Goal: Use online tool/utility: Utilize a website feature to perform a specific function

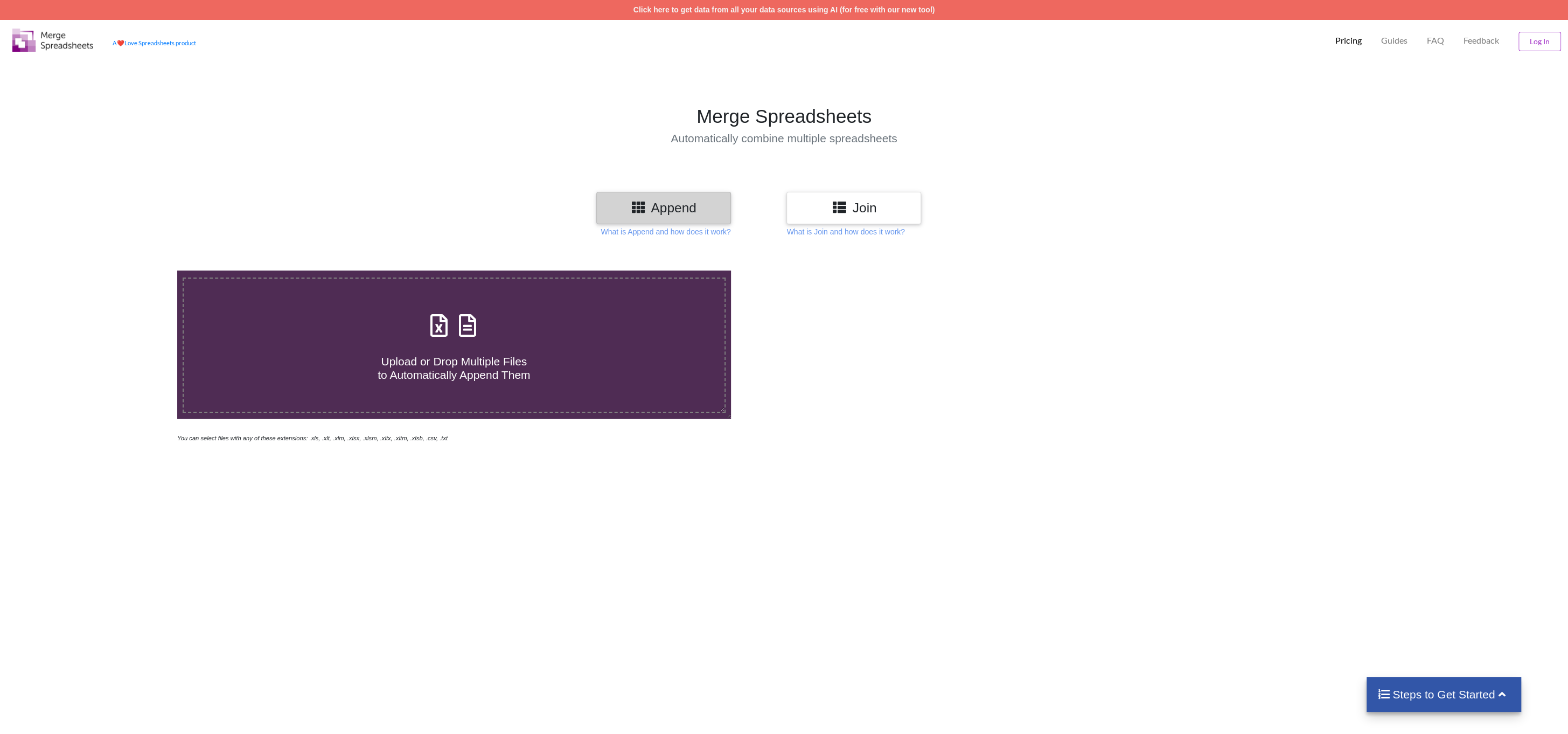
click at [444, 331] on icon at bounding box center [438, 320] width 27 height 23
click at [119, 270] on input "Upload or Drop Multiple Files to Automatically Append Them" at bounding box center [119, 270] width 0 height 0
type input "C:\fakepath\Details_View (58).xlsx"
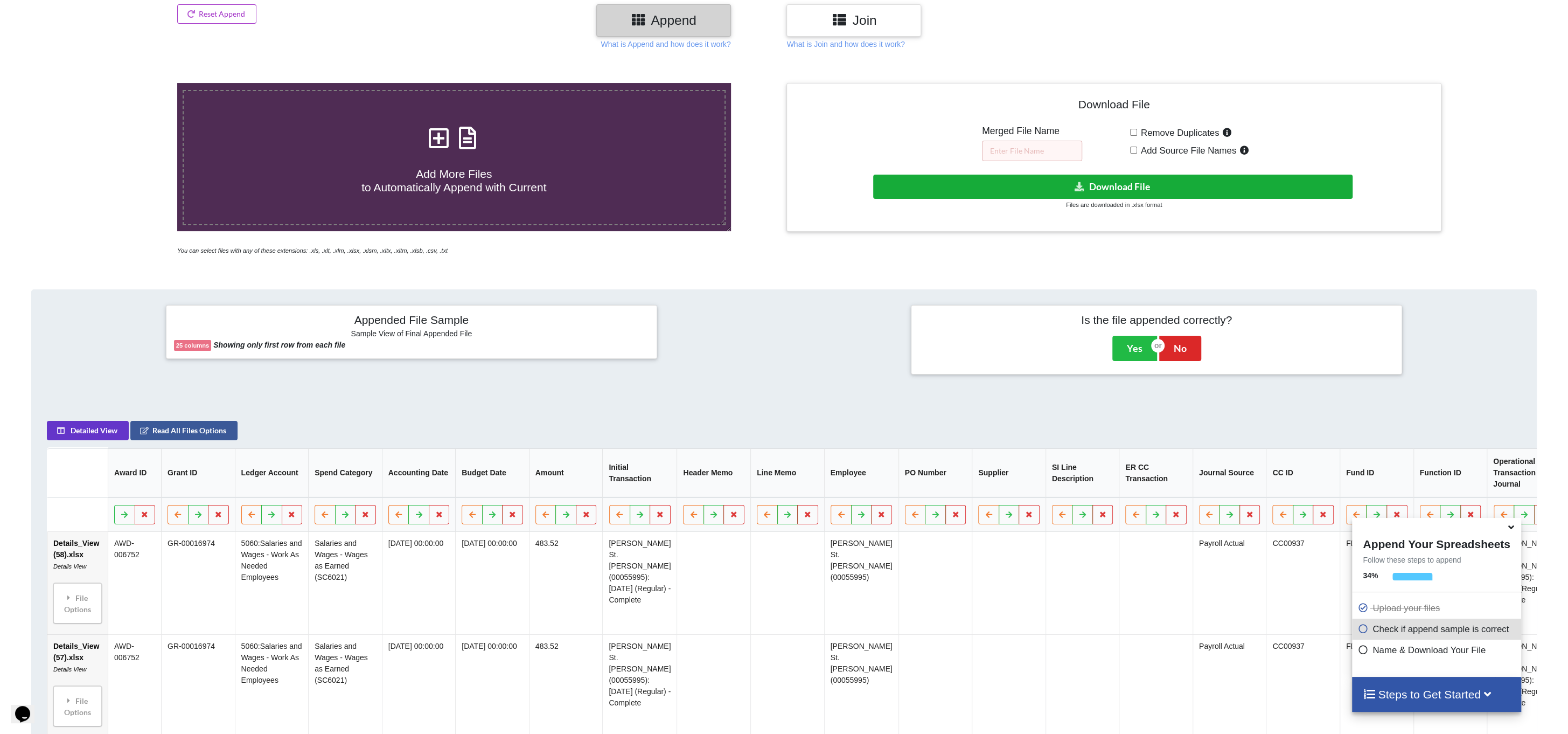
scroll to position [153, 0]
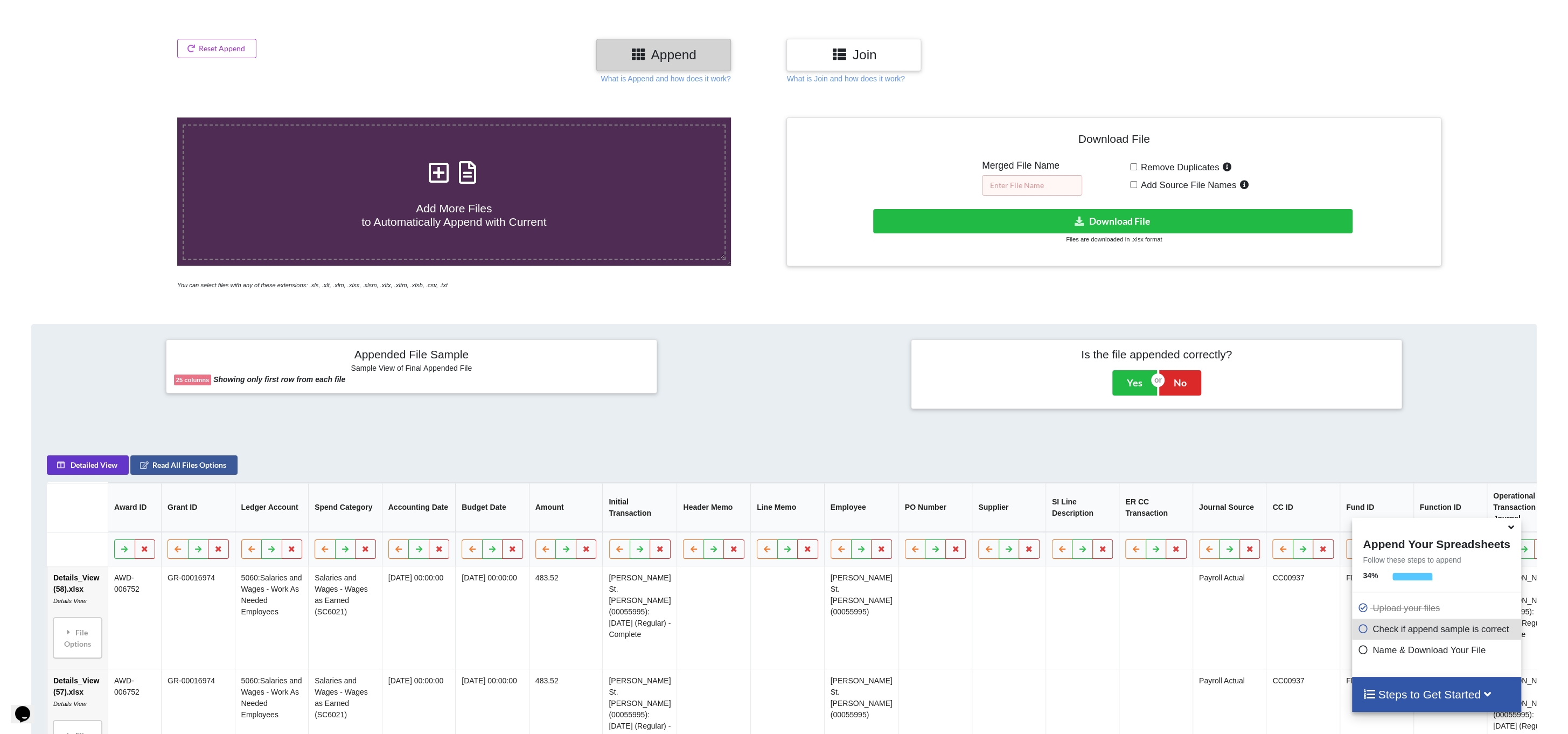
click at [1018, 186] on input "text" at bounding box center [1032, 185] width 100 height 20
type input "GR-00016974"
click at [1147, 214] on button "Download File" at bounding box center [1112, 221] width 479 height 24
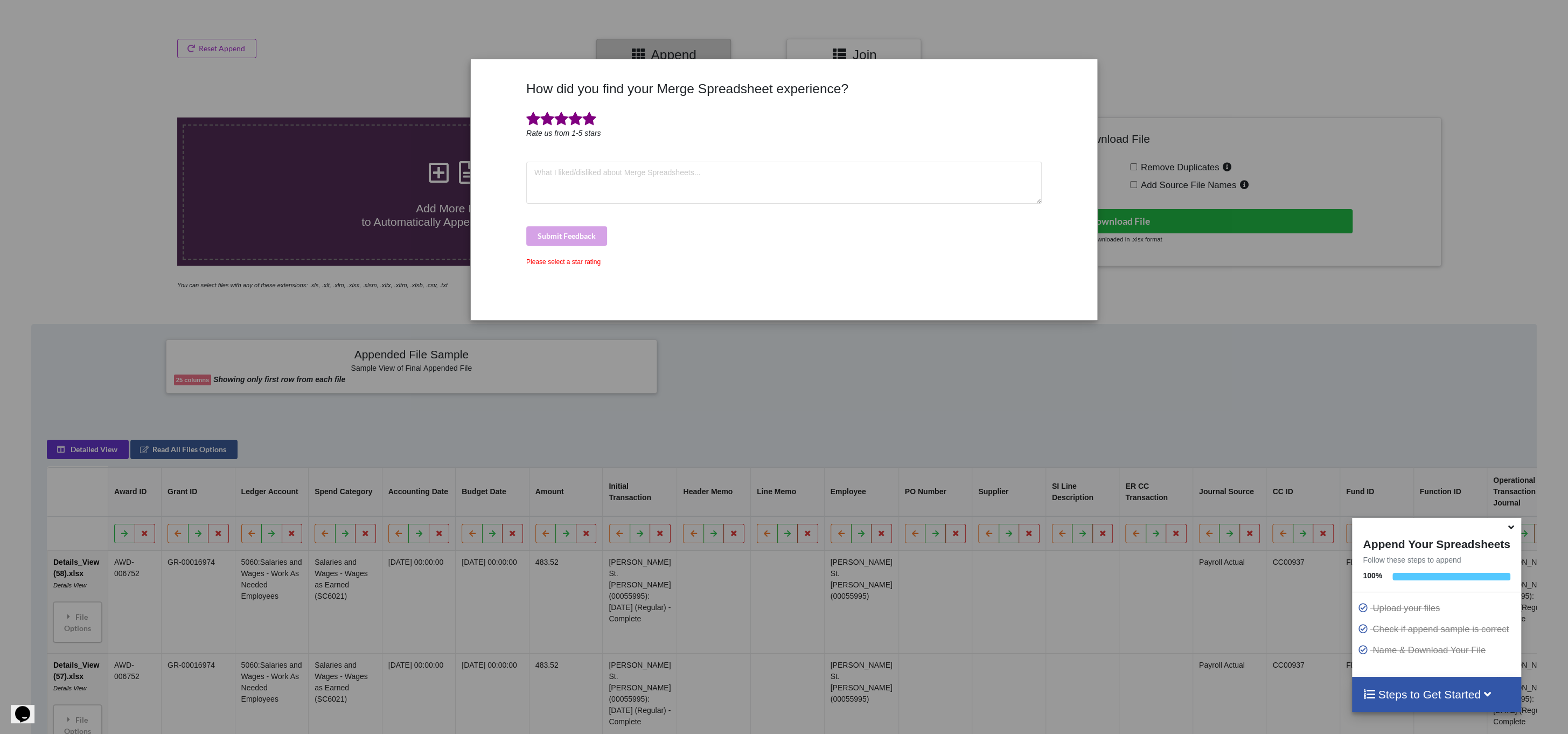
click at [587, 120] on span at bounding box center [589, 119] width 14 height 15
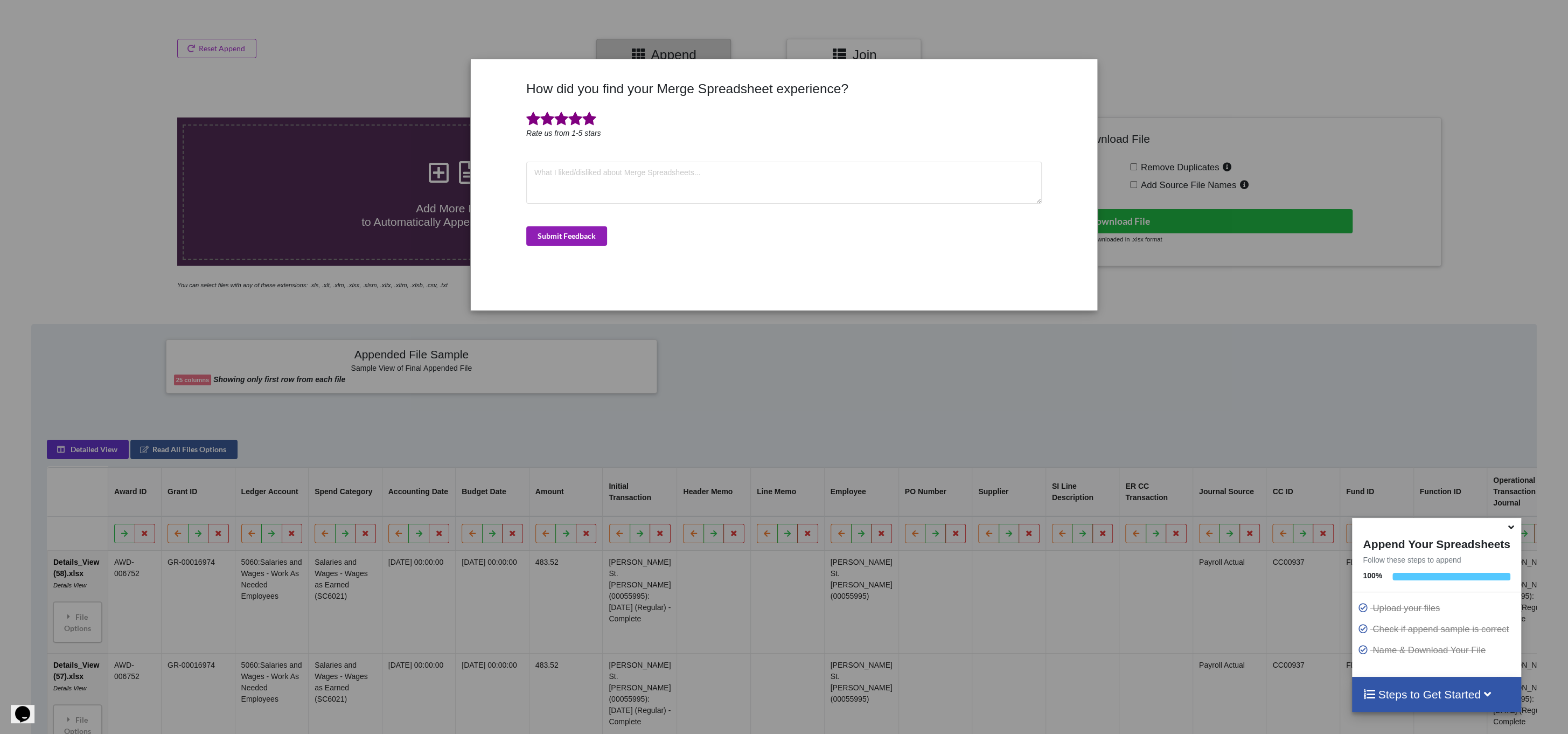
click at [594, 238] on button "Submit Feedback" at bounding box center [567, 236] width 81 height 20
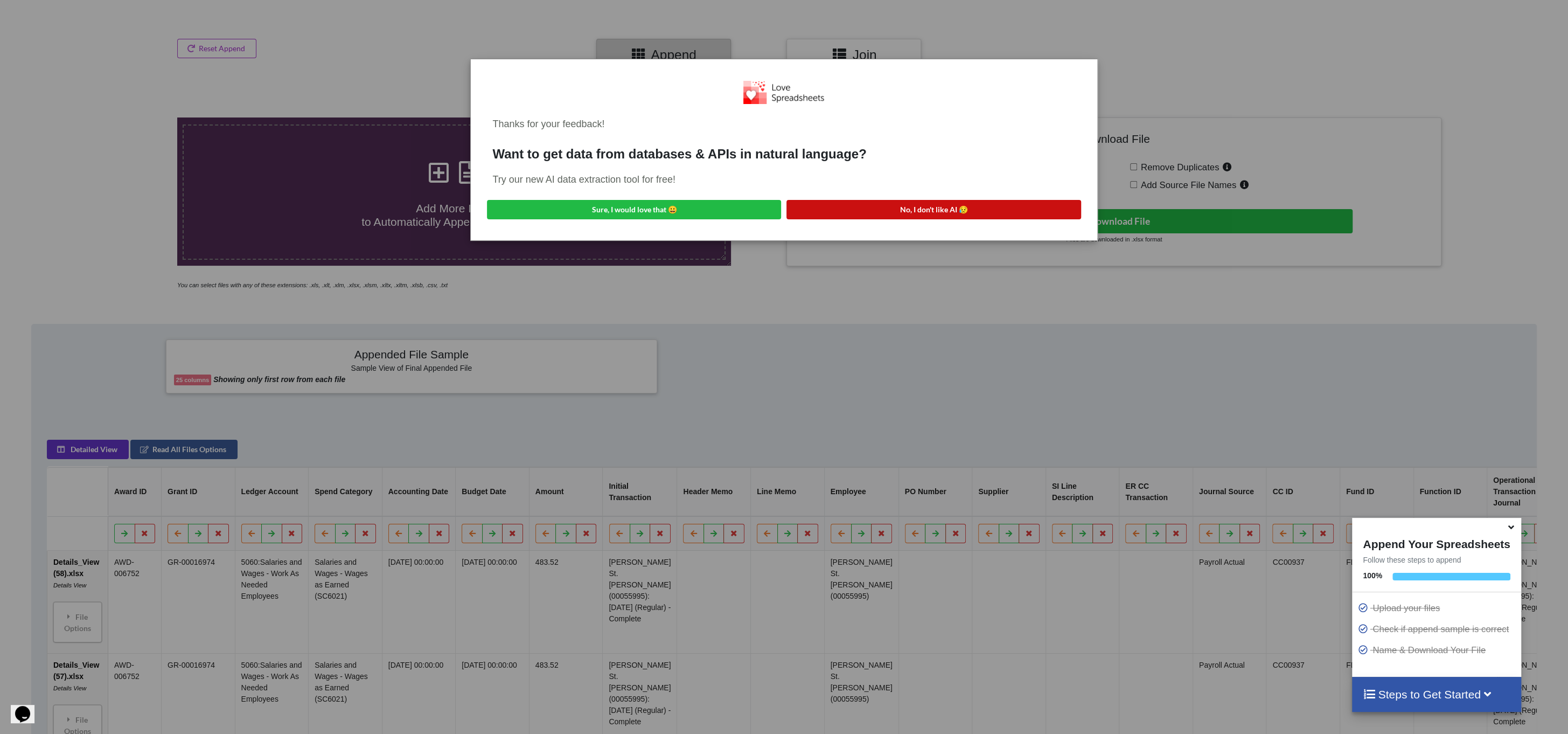
click at [841, 208] on button "No, I don't like AI 😥" at bounding box center [934, 210] width 294 height 20
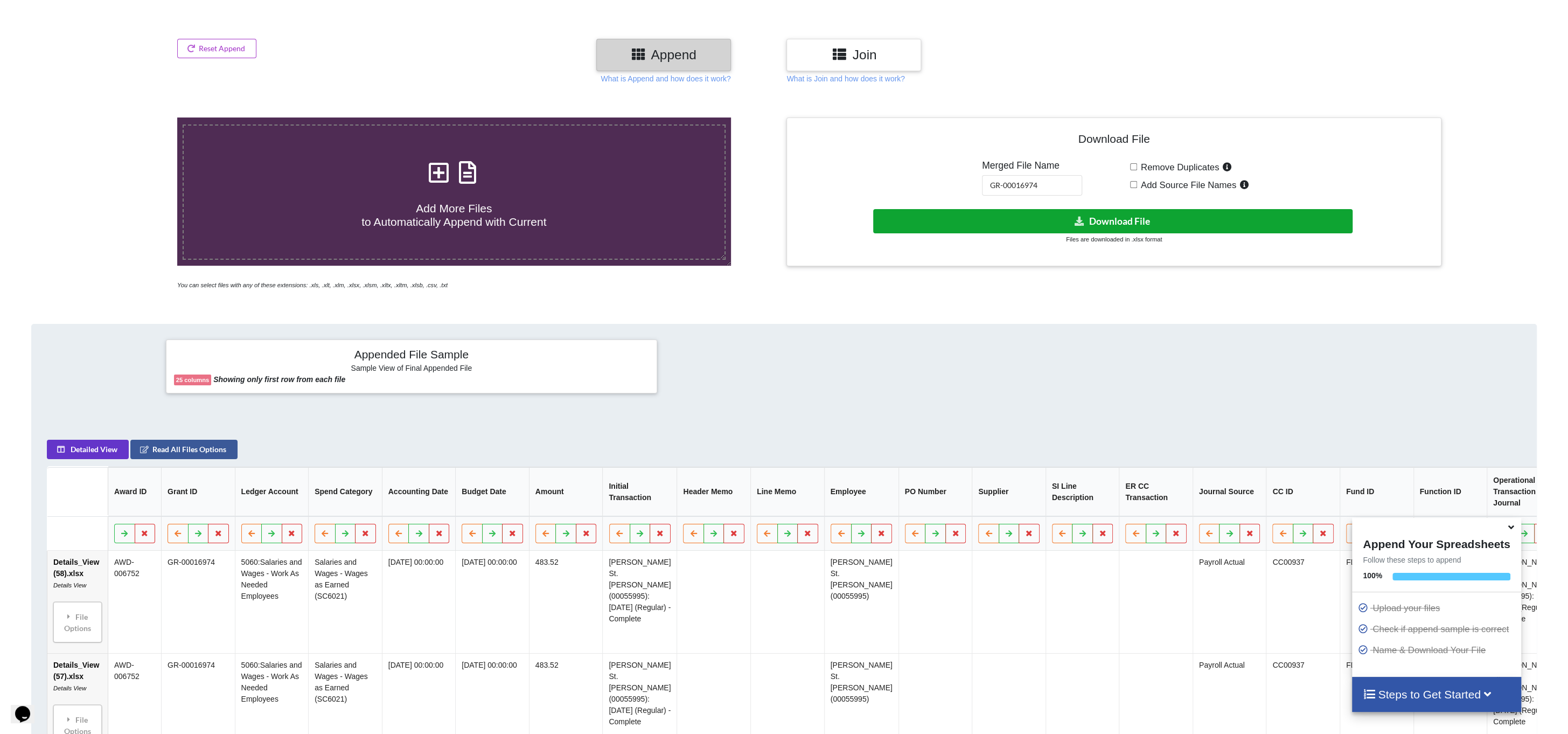
click at [1158, 222] on button "Download File" at bounding box center [1112, 221] width 479 height 24
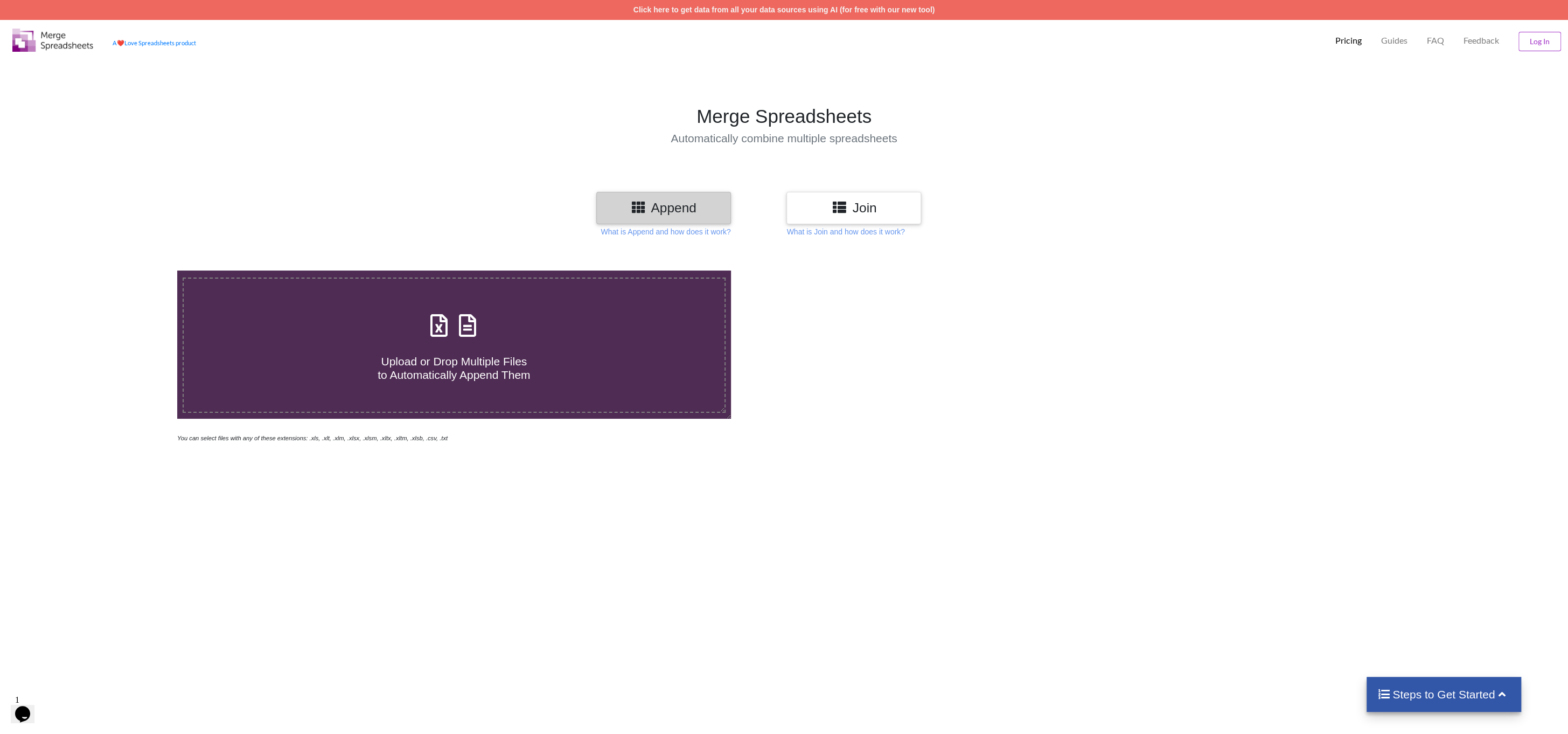
click at [462, 332] on icon at bounding box center [467, 320] width 27 height 23
click at [119, 270] on input "Upload or Drop Multiple Files to Automatically Append Them" at bounding box center [119, 270] width 0 height 0
type input "C:\fakepath\Details_View (59).xlsx"
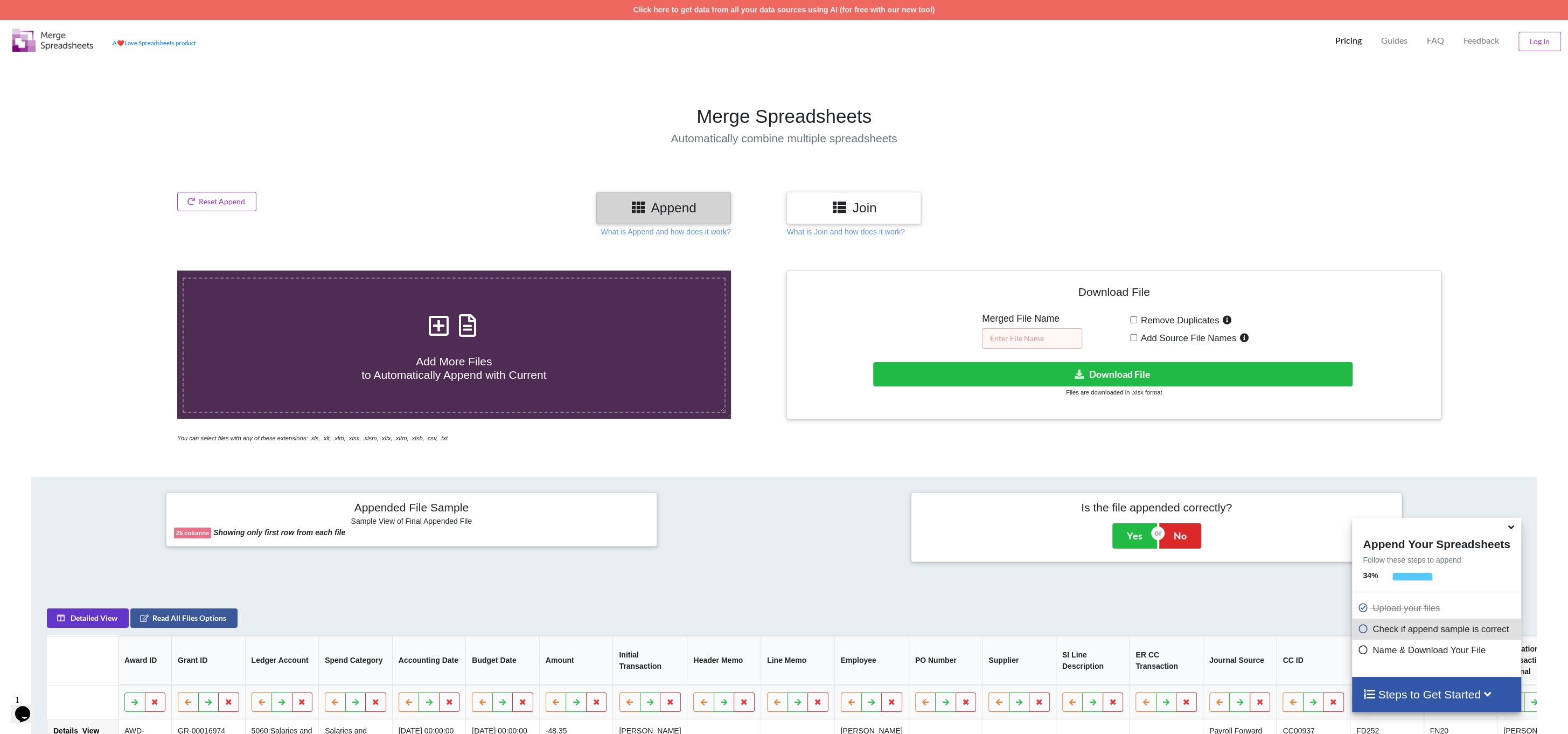
click at [1015, 329] on input "text" at bounding box center [1032, 338] width 100 height 20
type input "Total"
click at [1166, 379] on button "Download File" at bounding box center [1112, 374] width 479 height 24
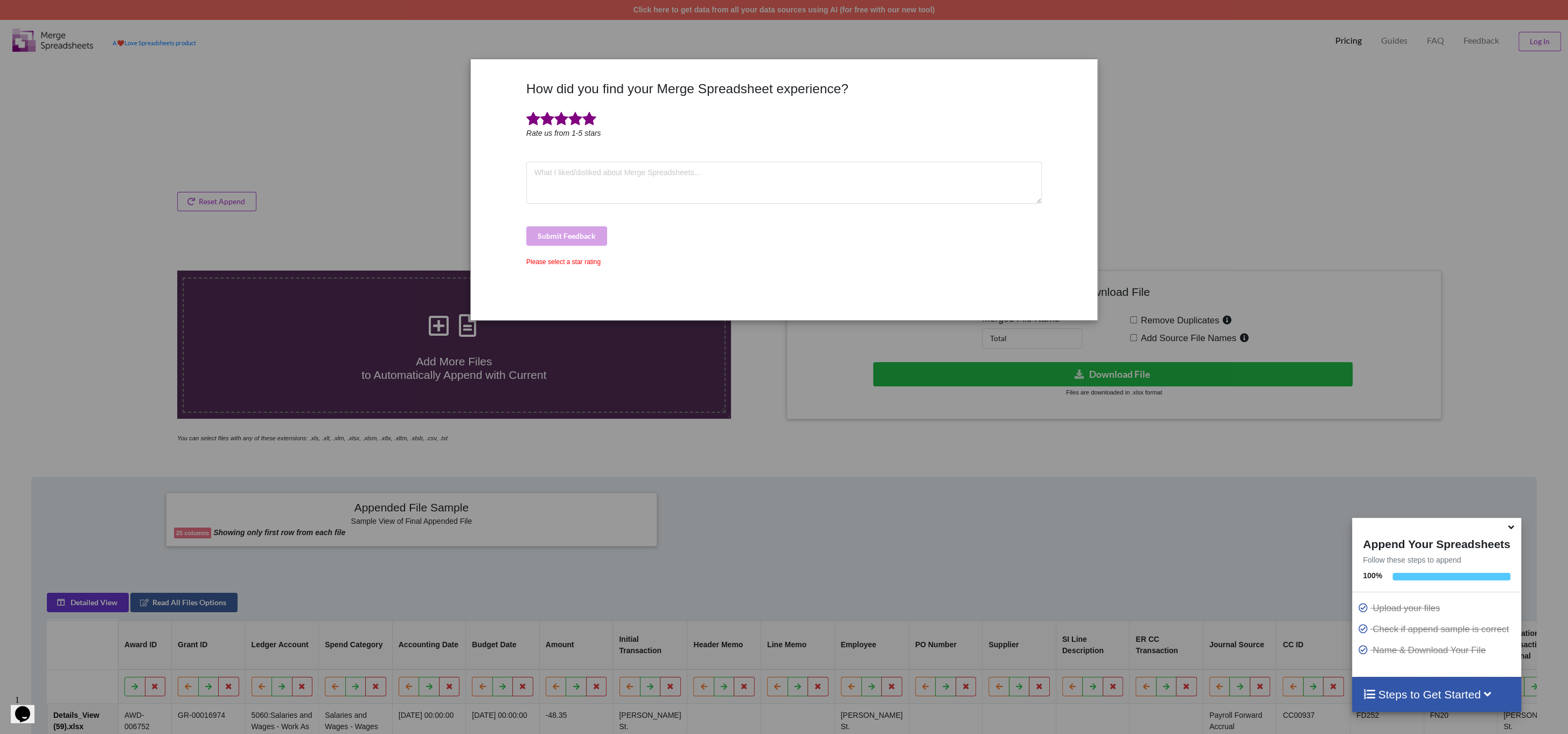
click at [594, 119] on span at bounding box center [589, 119] width 14 height 15
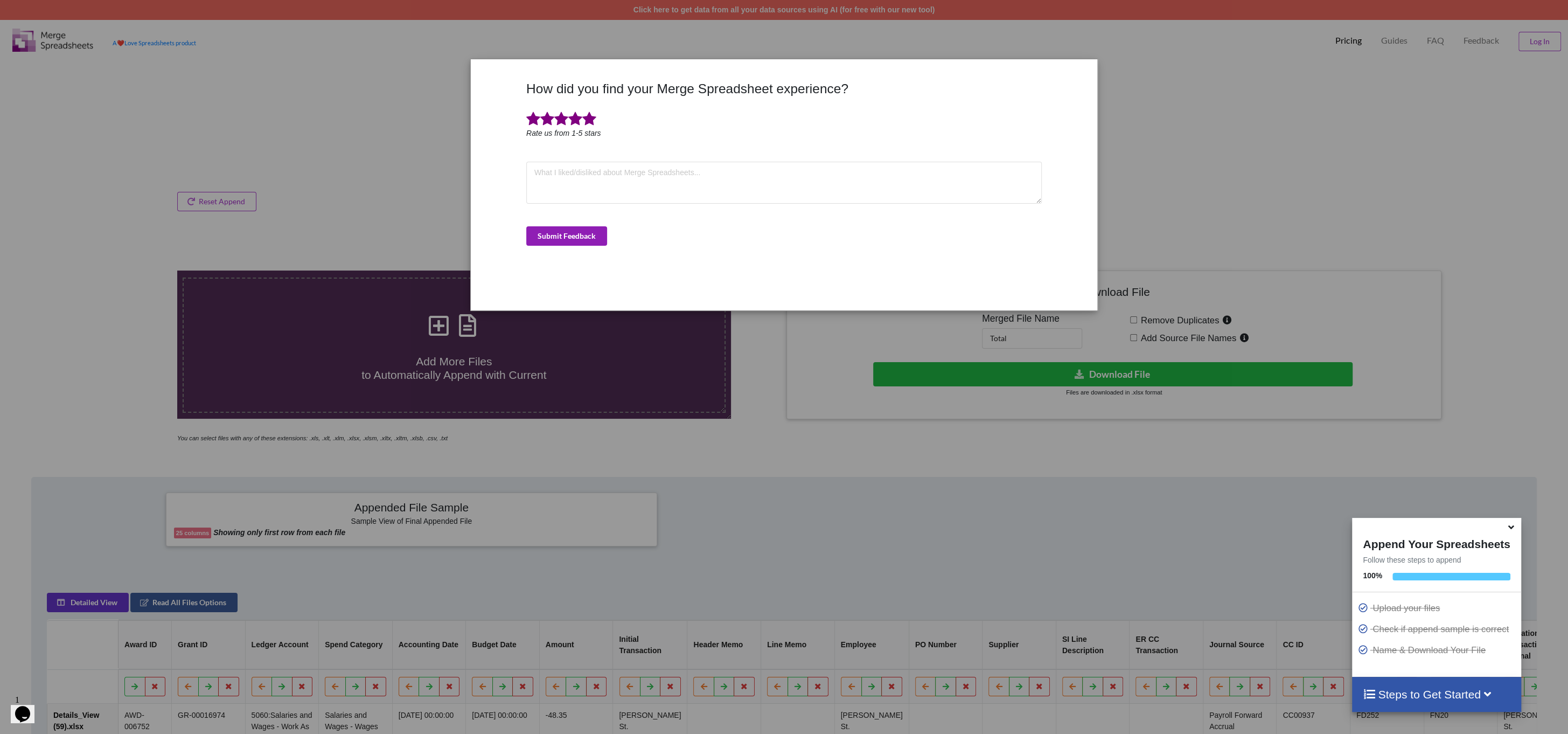
click at [580, 234] on button "Submit Feedback" at bounding box center [567, 236] width 81 height 20
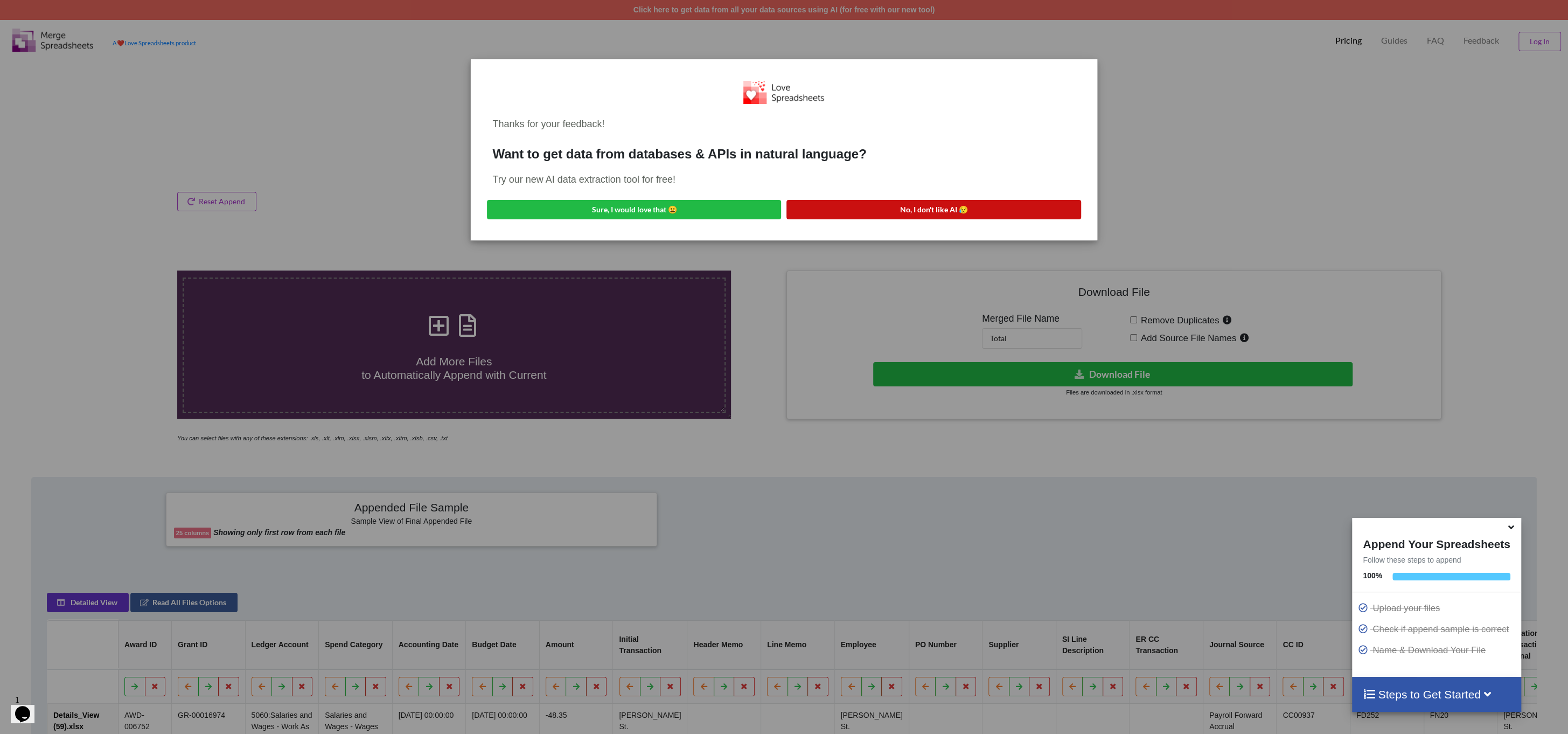
click at [891, 204] on button "No, I don't like AI 😥" at bounding box center [934, 210] width 294 height 20
